Goal: Task Accomplishment & Management: Use online tool/utility

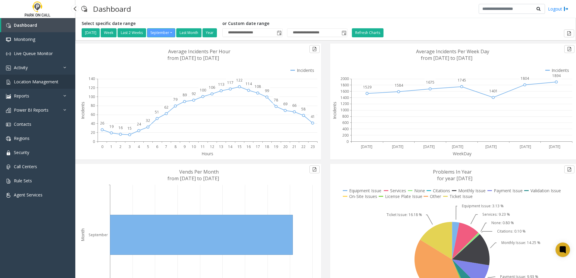
click at [55, 79] on span "Location Management" at bounding box center [36, 82] width 45 height 6
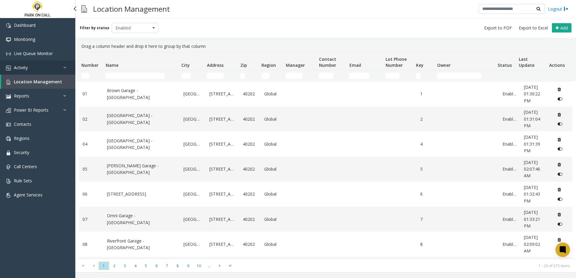
click at [57, 65] on link "Activity" at bounding box center [37, 68] width 75 height 14
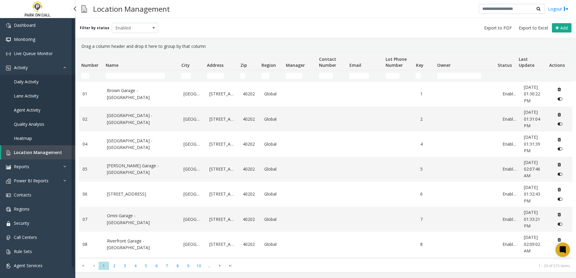
click at [40, 77] on link "Daily Activity" at bounding box center [37, 82] width 75 height 14
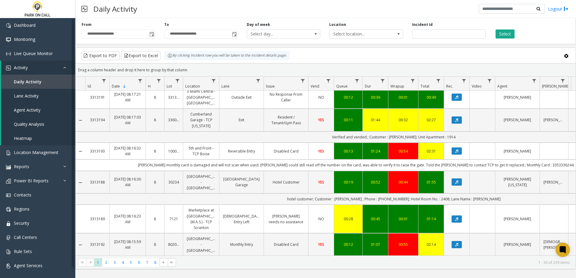
scroll to position [729, 0]
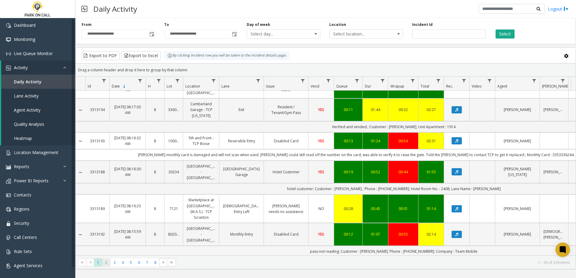
click at [107, 259] on span "2" at bounding box center [106, 263] width 8 height 8
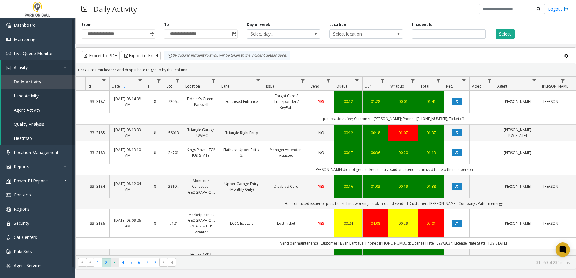
click at [113, 260] on span "3" at bounding box center [115, 263] width 8 height 8
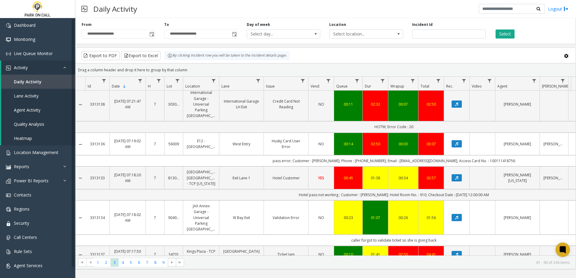
scroll to position [785, 0]
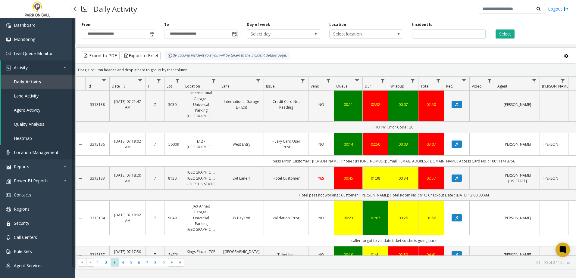
click at [37, 157] on link "Location Management" at bounding box center [37, 152] width 75 height 14
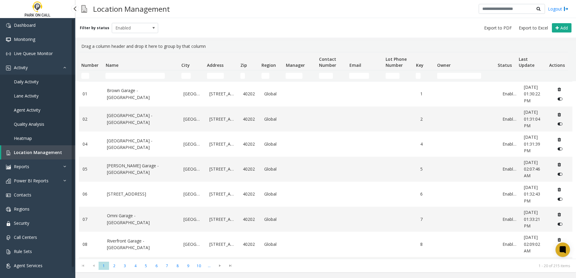
click at [39, 78] on link "Daily Activity" at bounding box center [37, 82] width 75 height 14
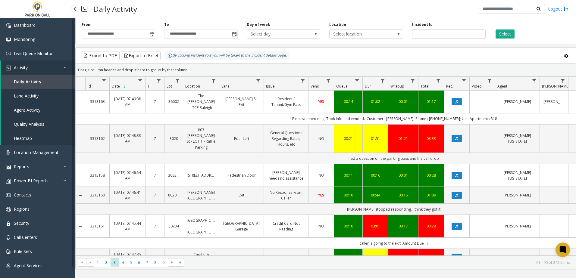
click at [36, 126] on span "Quality Analysis" at bounding box center [29, 124] width 30 height 6
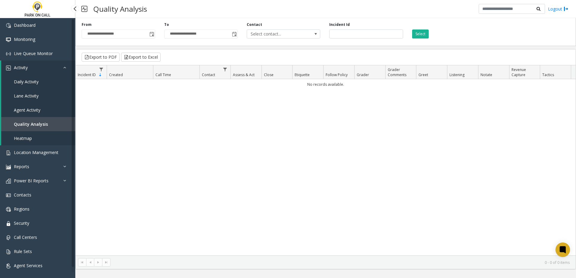
click at [14, 141] on link "Heatmap" at bounding box center [38, 138] width 74 height 14
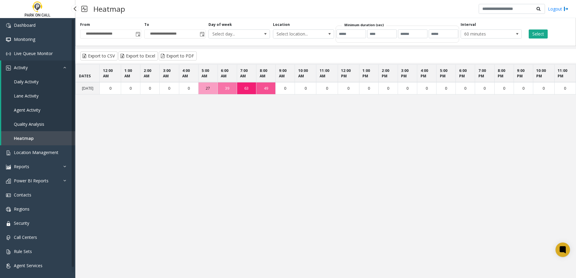
click at [25, 83] on span "Daily Activity" at bounding box center [26, 82] width 25 height 6
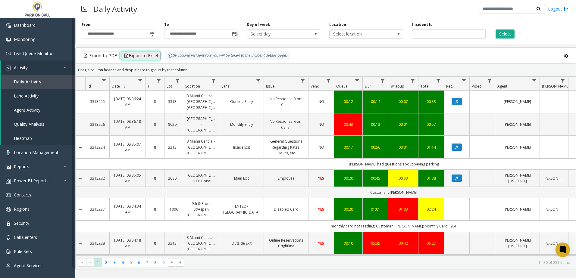
click at [128, 57] on button "Export to Excel" at bounding box center [140, 55] width 39 height 9
click at [343, 80] on th "Queue" at bounding box center [348, 84] width 29 height 14
click at [345, 83] on th "Queue" at bounding box center [348, 84] width 29 height 14
click at [373, 81] on th "Dur" at bounding box center [375, 84] width 26 height 14
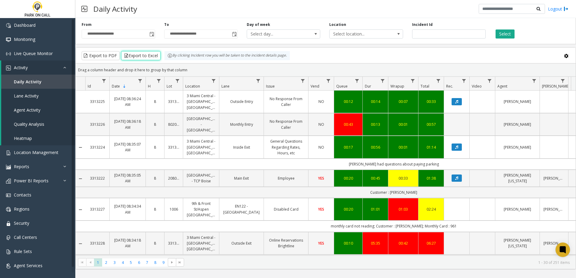
click at [373, 81] on th "Dur" at bounding box center [375, 84] width 26 height 14
click at [396, 81] on th "Wrapup" at bounding box center [403, 84] width 30 height 14
click at [345, 83] on th "Queue" at bounding box center [348, 84] width 29 height 14
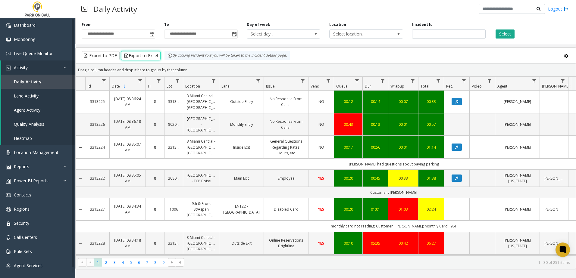
click at [346, 79] on th "Queue" at bounding box center [348, 84] width 29 height 14
click at [129, 83] on th "Date Sorted Descending" at bounding box center [127, 84] width 36 height 14
click at [348, 84] on th "Queue" at bounding box center [348, 84] width 29 height 14
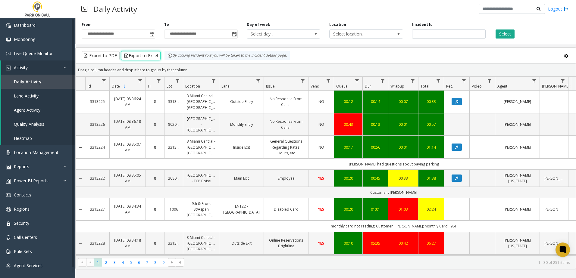
click at [348, 84] on th "Queue" at bounding box center [348, 84] width 29 height 14
click at [340, 83] on th "Queue" at bounding box center [348, 84] width 29 height 14
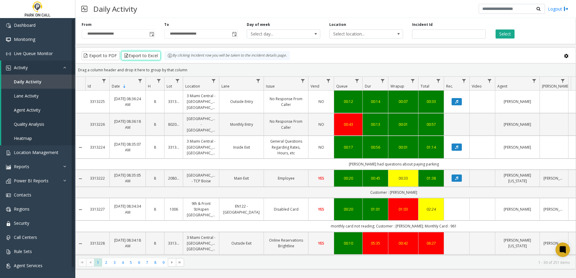
click at [340, 83] on th "Queue" at bounding box center [348, 84] width 29 height 14
click at [121, 83] on th "Date Sorted Descending" at bounding box center [127, 84] width 36 height 14
click at [126, 89] on span "Sortable" at bounding box center [124, 86] width 5 height 5
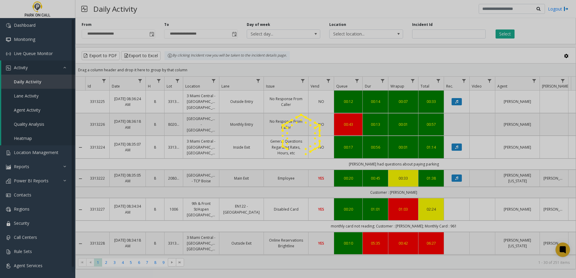
click at [126, 89] on div at bounding box center [288, 139] width 576 height 278
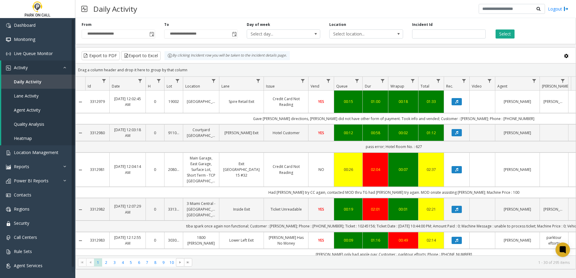
click at [343, 85] on span "Queue" at bounding box center [341, 86] width 11 height 5
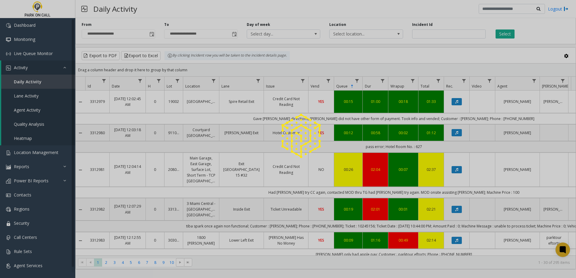
click at [343, 85] on div at bounding box center [288, 139] width 576 height 278
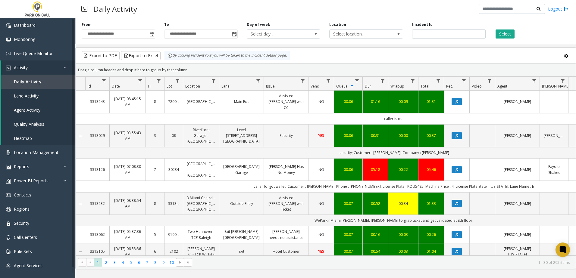
click at [372, 88] on th "Dur" at bounding box center [375, 84] width 26 height 14
click at [374, 84] on th "Dur" at bounding box center [375, 84] width 26 height 14
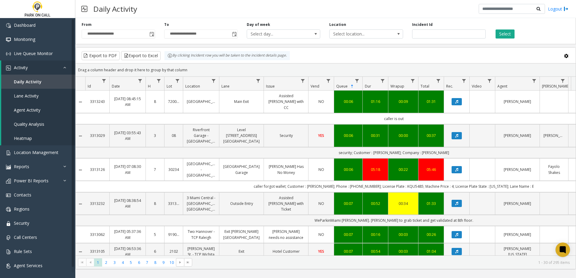
click at [374, 84] on th "Dur" at bounding box center [375, 84] width 26 height 14
click at [344, 86] on span "Queue" at bounding box center [341, 86] width 11 height 5
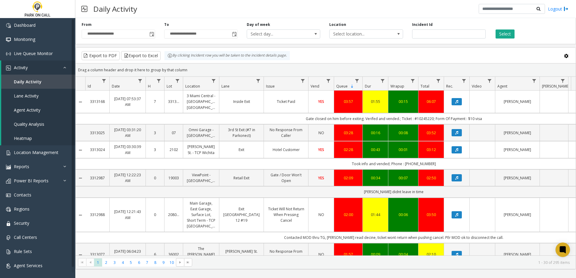
click at [374, 83] on th "Dur" at bounding box center [375, 84] width 26 height 14
click at [342, 87] on span "Queue" at bounding box center [341, 86] width 11 height 5
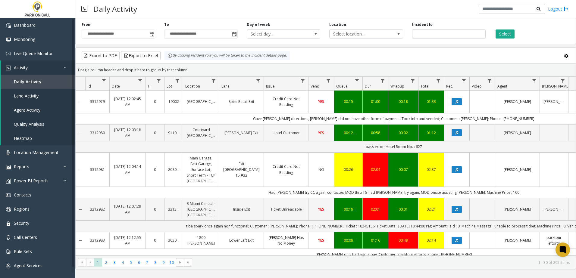
click at [374, 84] on th "Dur" at bounding box center [375, 84] width 26 height 14
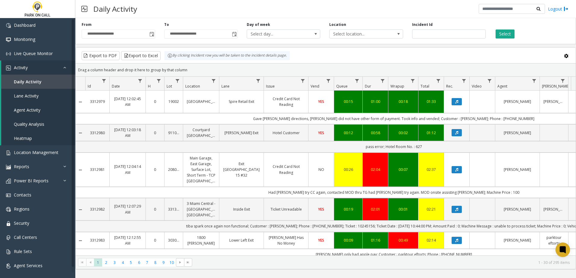
click at [374, 84] on th "Dur" at bounding box center [375, 84] width 26 height 14
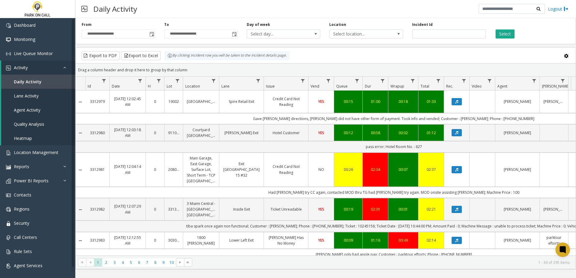
click at [374, 84] on th "Dur" at bounding box center [375, 84] width 26 height 14
click at [371, 86] on th "Dur" at bounding box center [375, 84] width 26 height 14
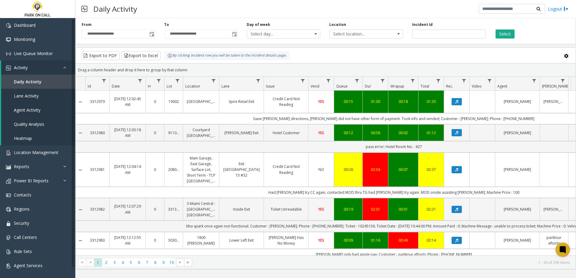
click at [371, 86] on th "Dur" at bounding box center [375, 84] width 26 height 14
click at [374, 82] on th "Dur" at bounding box center [375, 84] width 26 height 14
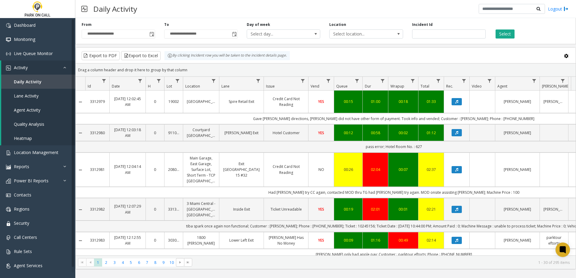
click at [374, 82] on th "Dur" at bounding box center [375, 84] width 26 height 14
click at [350, 88] on th "Queue Not Sorted" at bounding box center [348, 84] width 29 height 14
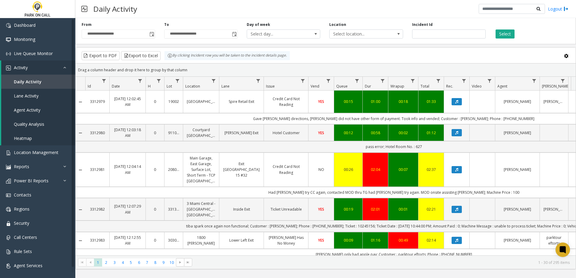
click at [350, 88] on th "Queue Not Sorted" at bounding box center [348, 84] width 29 height 14
click at [348, 87] on th "Queue Not Sorted" at bounding box center [348, 84] width 29 height 14
click at [347, 83] on th "Queue Not Sorted" at bounding box center [348, 84] width 29 height 14
click at [348, 83] on th "Queue Not Sorted" at bounding box center [348, 84] width 29 height 14
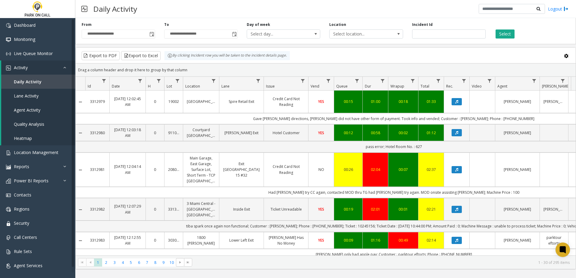
click at [349, 84] on th "Queue Not Sorted" at bounding box center [348, 84] width 29 height 14
click at [350, 86] on th "Queue Not Sorted" at bounding box center [348, 84] width 29 height 14
click at [351, 86] on th "Queue Not Sorted" at bounding box center [348, 84] width 29 height 14
click at [343, 86] on span "Queue" at bounding box center [341, 86] width 11 height 5
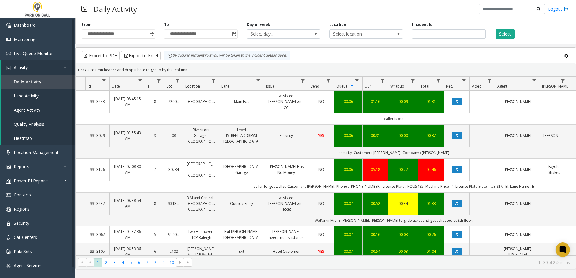
click at [351, 88] on span "Sortable" at bounding box center [352, 86] width 5 height 5
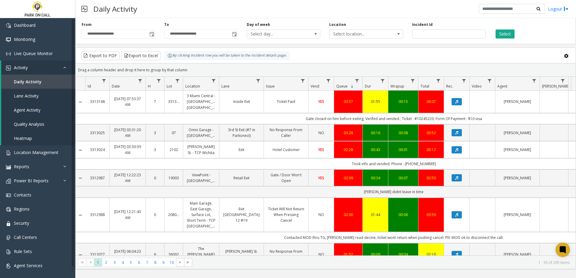
click at [370, 85] on span "Dur" at bounding box center [368, 86] width 6 height 5
click at [372, 87] on span "Dur 2" at bounding box center [372, 85] width 15 height 5
click at [344, 87] on span "Queue" at bounding box center [341, 85] width 11 height 5
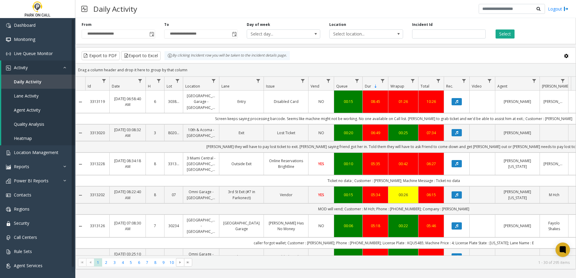
click at [378, 87] on th "Dur Sorted Descending" at bounding box center [375, 84] width 26 height 14
click at [375, 86] on span "Sortable" at bounding box center [375, 86] width 5 height 5
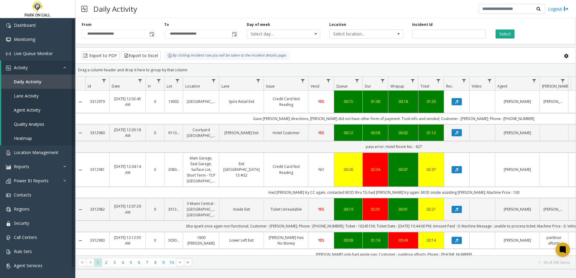
click at [401, 85] on span "Wrapup" at bounding box center [397, 86] width 14 height 5
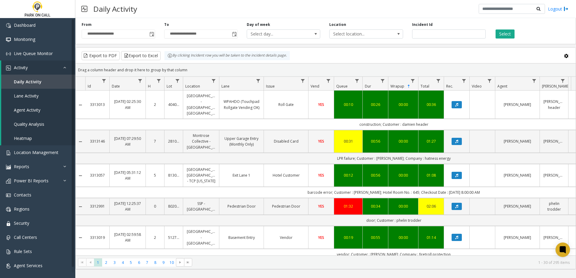
click at [403, 88] on span "Wrapup" at bounding box center [397, 86] width 14 height 5
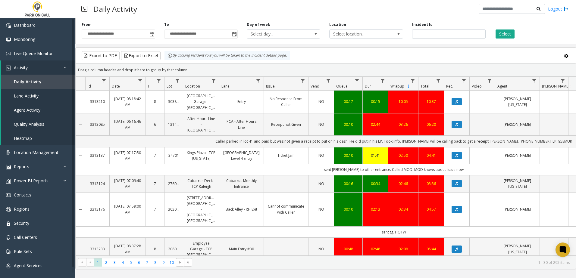
click at [404, 88] on span "Wrapup" at bounding box center [400, 86] width 21 height 5
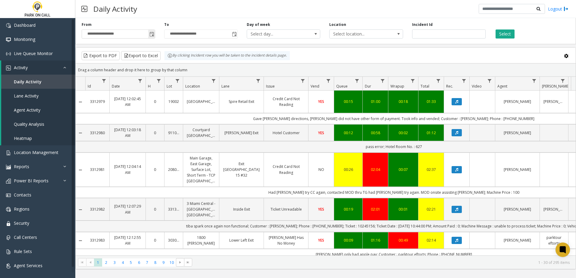
click at [150, 34] on span "Toggle popup" at bounding box center [151, 34] width 5 height 5
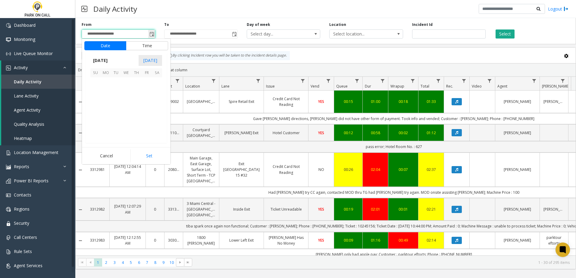
scroll to position [108096, 0]
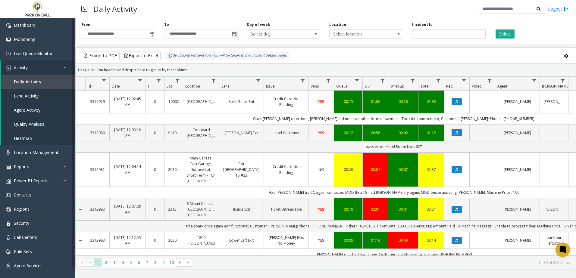
click at [161, 18] on div "Daily Activity Logout" at bounding box center [325, 9] width 501 height 18
click at [136, 36] on input "**********" at bounding box center [118, 34] width 73 height 8
drag, startPoint x: 136, startPoint y: 36, endPoint x: 47, endPoint y: 30, distance: 89.6
click at [47, 30] on app-root "**********" at bounding box center [288, 139] width 576 height 278
click at [138, 38] on input "**********" at bounding box center [118, 34] width 73 height 8
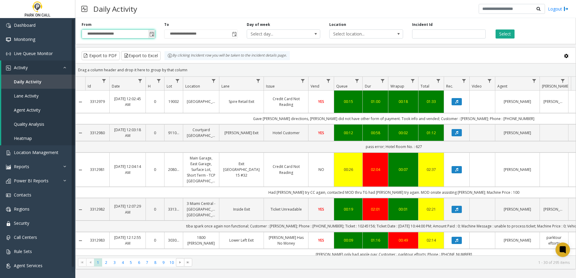
click at [121, 33] on input "**********" at bounding box center [118, 34] width 73 height 8
drag, startPoint x: 124, startPoint y: 33, endPoint x: 78, endPoint y: 27, distance: 46.5
click at [78, 27] on div "**********" at bounding box center [118, 30] width 83 height 17
drag, startPoint x: 78, startPoint y: 27, endPoint x: 138, endPoint y: 30, distance: 60.3
click at [138, 30] on input "**********" at bounding box center [118, 34] width 73 height 8
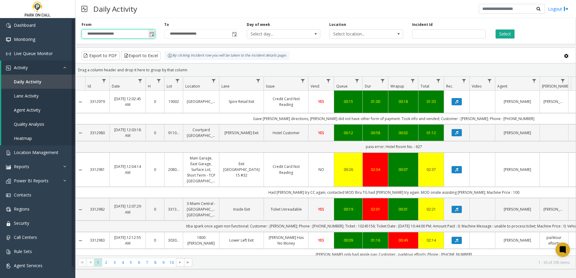
click at [136, 35] on input "**********" at bounding box center [118, 34] width 73 height 8
drag, startPoint x: 136, startPoint y: 35, endPoint x: 128, endPoint y: 35, distance: 8.7
click at [132, 36] on input "**********" at bounding box center [118, 34] width 73 height 8
click at [125, 35] on input "**********" at bounding box center [118, 34] width 73 height 8
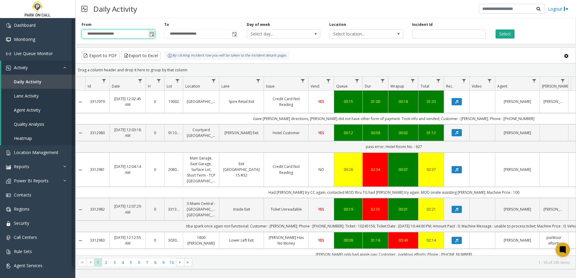
click at [125, 35] on input "**********" at bounding box center [118, 34] width 73 height 8
